Goal: Information Seeking & Learning: Find specific fact

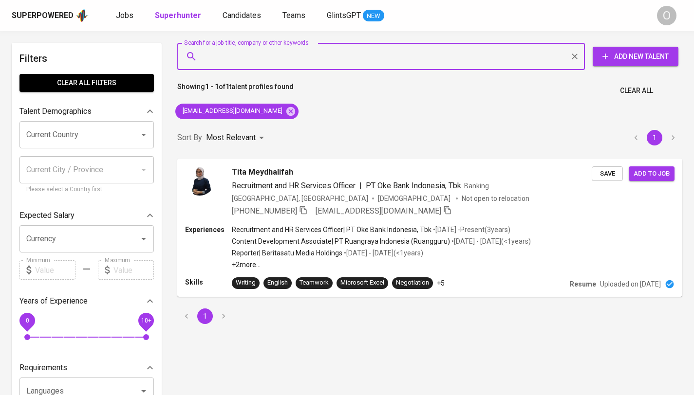
type input "[EMAIL_ADDRESS][DOMAIN_NAME]"
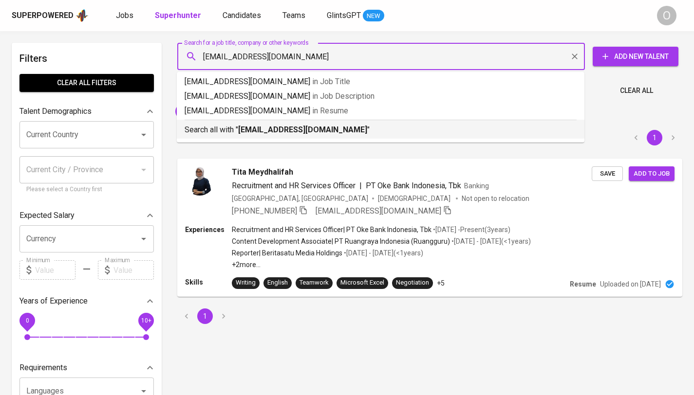
click at [269, 130] on b "[EMAIL_ADDRESS][DOMAIN_NAME]" at bounding box center [302, 129] width 129 height 9
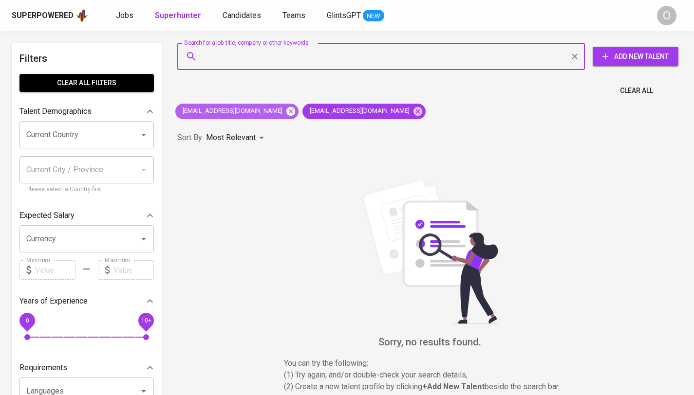
click at [285, 112] on icon at bounding box center [290, 111] width 11 height 11
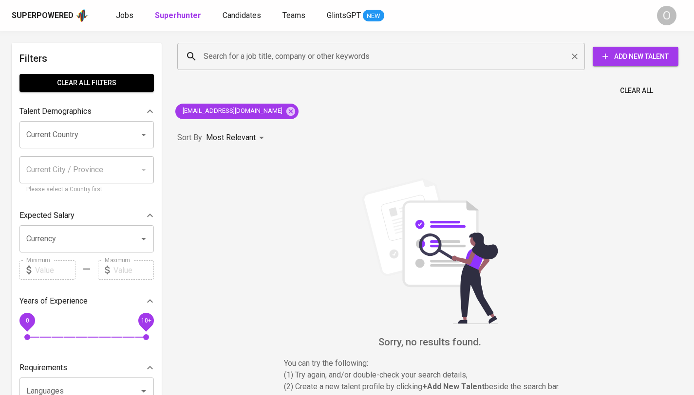
click at [243, 67] on div "Search for a job title, company or other keywords" at bounding box center [380, 56] width 407 height 27
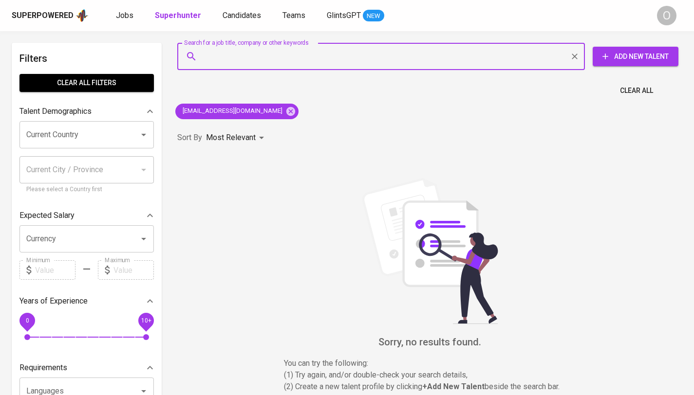
click at [246, 61] on input "Search for a job title, company or other keywords" at bounding box center [383, 56] width 365 height 18
paste input "[EMAIL_ADDRESS][DOMAIN_NAME]"
type input "[EMAIL_ADDRESS][DOMAIN_NAME]"
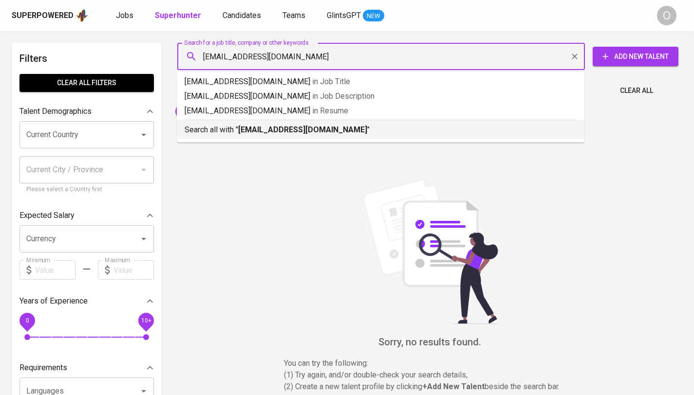
click at [263, 131] on b "[EMAIL_ADDRESS][DOMAIN_NAME]" at bounding box center [302, 129] width 129 height 9
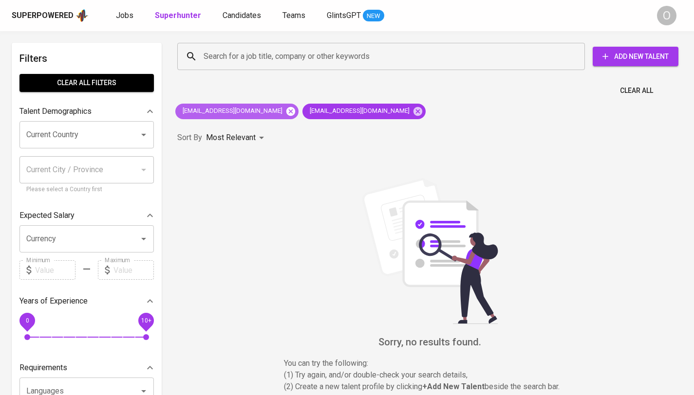
click at [286, 111] on icon at bounding box center [290, 111] width 9 height 9
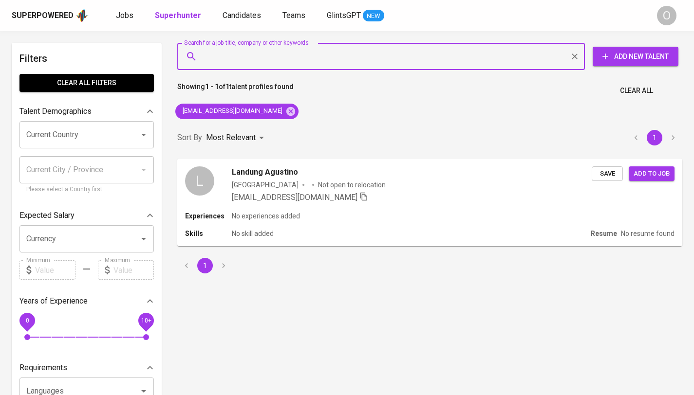
click at [237, 57] on input "Search for a job title, company or other keywords" at bounding box center [383, 56] width 365 height 18
paste input "[EMAIL_ADDRESS][DOMAIN_NAME]"
type input "[EMAIL_ADDRESS][DOMAIN_NAME]"
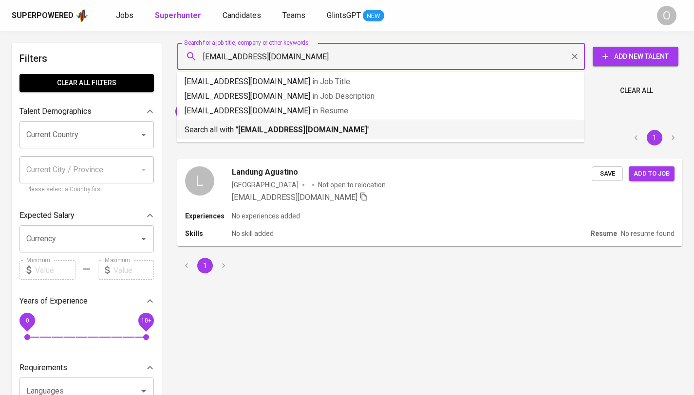
click at [352, 128] on p "Search all with " [EMAIL_ADDRESS][DOMAIN_NAME] "" at bounding box center [380, 130] width 392 height 12
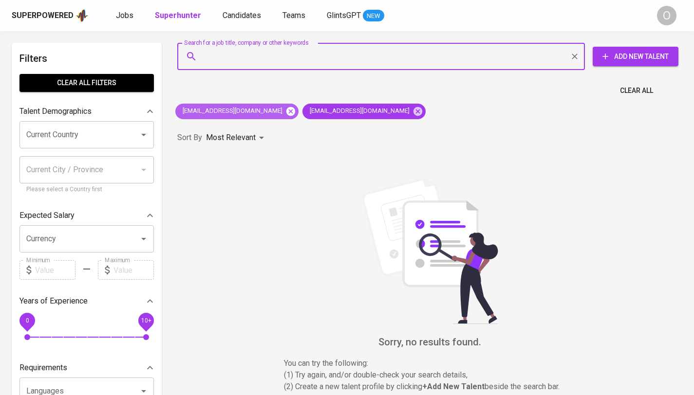
click at [286, 113] on icon at bounding box center [290, 111] width 9 height 9
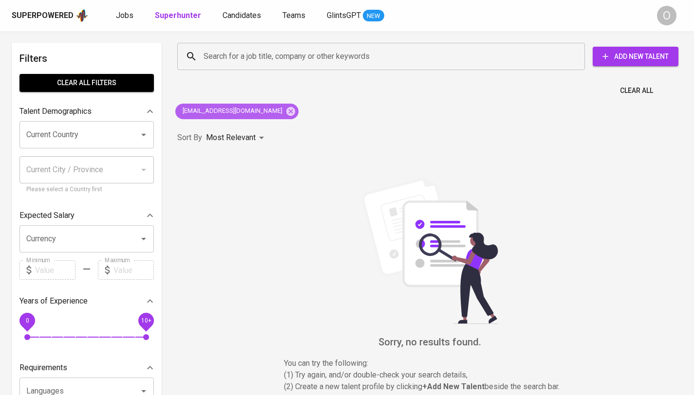
click at [286, 113] on icon at bounding box center [290, 111] width 9 height 9
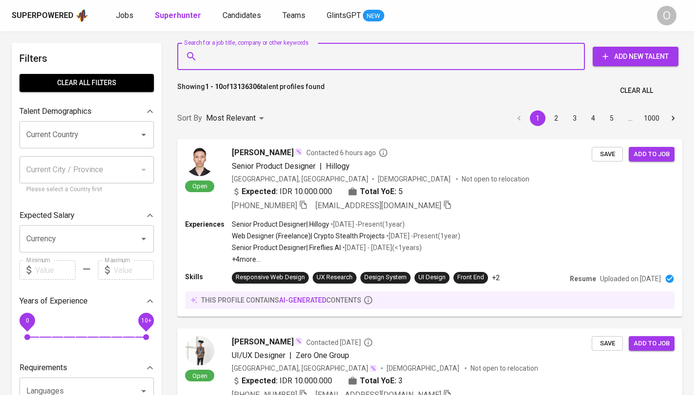
click at [240, 54] on input "Search for a job title, company or other keywords" at bounding box center [383, 56] width 365 height 18
paste input "[EMAIL_ADDRESS][DOMAIN_NAME]"
type input "[EMAIL_ADDRESS][DOMAIN_NAME]"
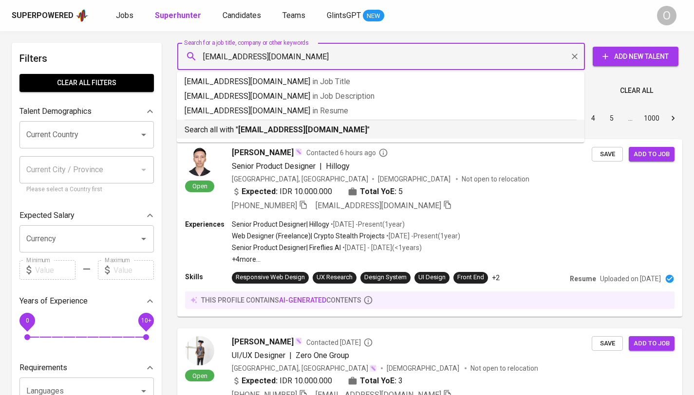
click at [288, 131] on b "[EMAIL_ADDRESS][DOMAIN_NAME]" at bounding box center [302, 129] width 129 height 9
